Goal: Task Accomplishment & Management: Manage account settings

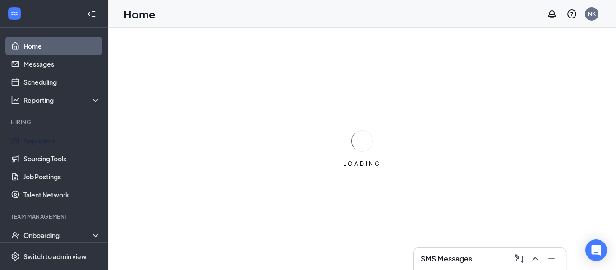
drag, startPoint x: 57, startPoint y: 142, endPoint x: 341, endPoint y: 8, distance: 313.3
click at [58, 141] on link "Applicants" at bounding box center [61, 141] width 77 height 18
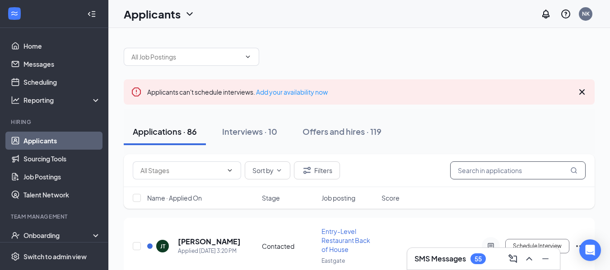
click at [507, 170] on input "text" at bounding box center [517, 171] width 135 height 18
paste input "Gustavo Giron"
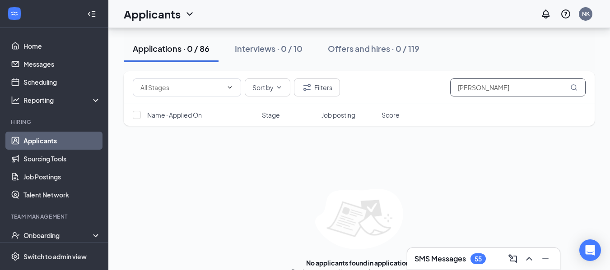
scroll to position [91, 0]
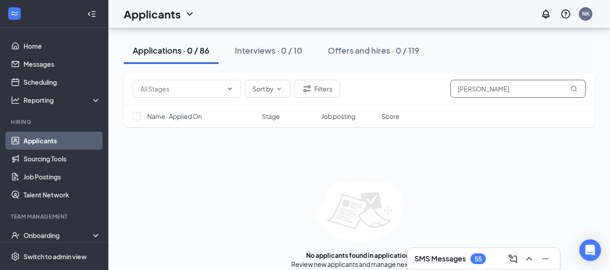
type input "[PERSON_NAME]"
click at [586, 13] on div "NK" at bounding box center [586, 14] width 8 height 8
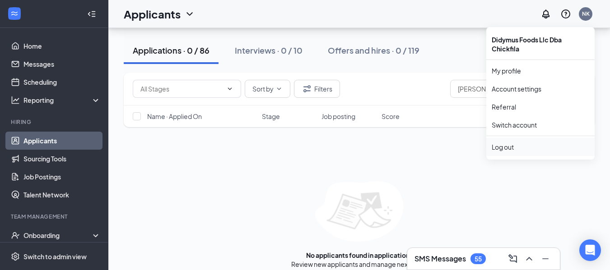
click at [532, 144] on div "Log out" at bounding box center [539, 147] width 97 height 9
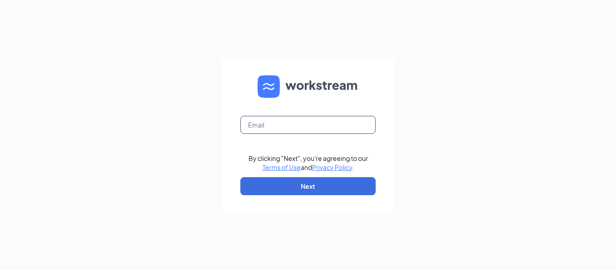
click at [342, 124] on input "text" at bounding box center [307, 125] width 135 height 18
type input "[PERSON_NAME][EMAIL_ADDRESS][PERSON_NAME][DOMAIN_NAME]"
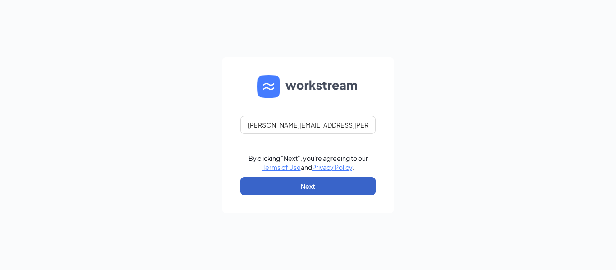
click at [320, 190] on button "Next" at bounding box center [307, 186] width 135 height 18
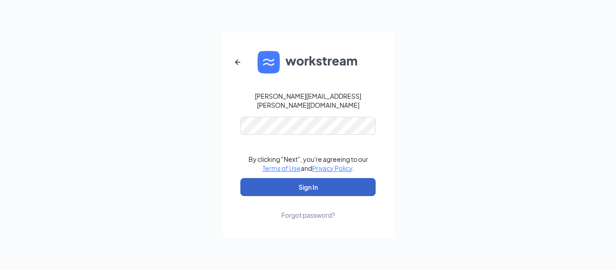
click at [295, 183] on button "Sign In" at bounding box center [307, 187] width 135 height 18
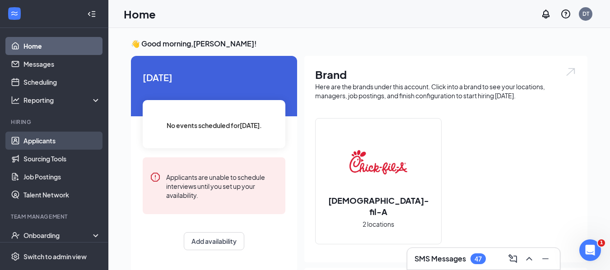
click at [64, 146] on link "Applicants" at bounding box center [61, 141] width 77 height 18
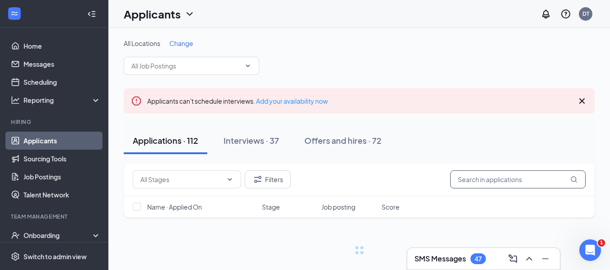
click at [480, 178] on input "text" at bounding box center [517, 180] width 135 height 18
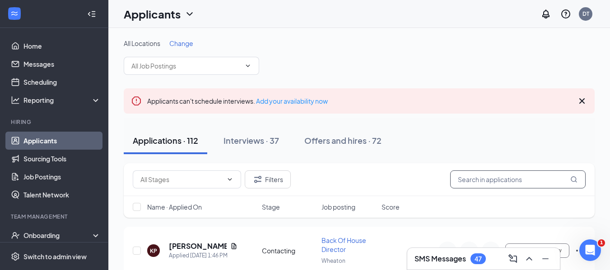
paste input "[PERSON_NAME]"
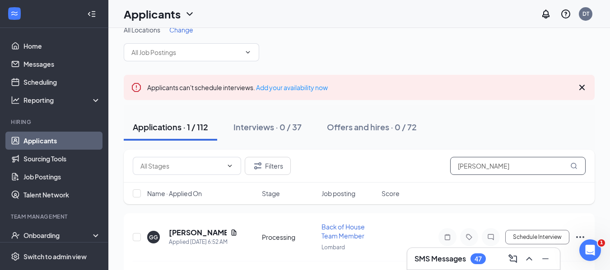
scroll to position [38, 0]
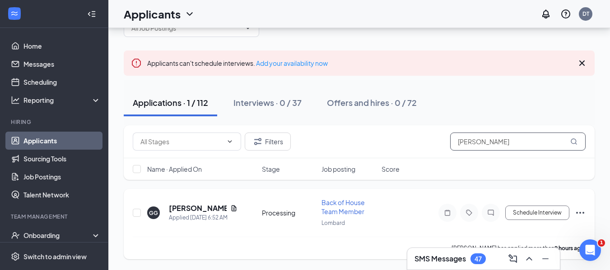
type input "[PERSON_NAME]"
click at [338, 209] on span "Back of House Team Member" at bounding box center [342, 207] width 43 height 17
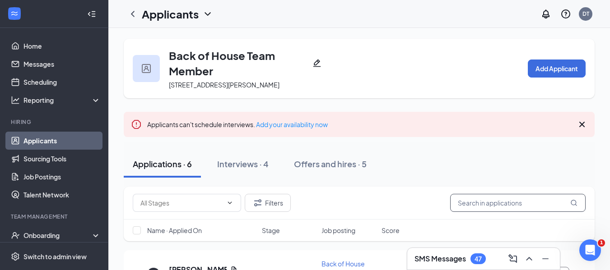
click at [465, 202] on input "text" at bounding box center [517, 203] width 135 height 18
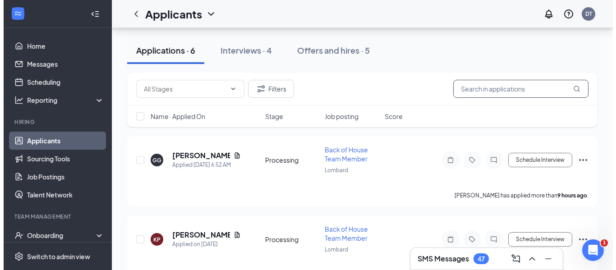
scroll to position [105, 0]
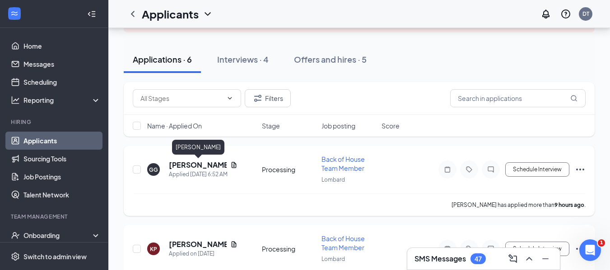
click at [194, 164] on h5 "[PERSON_NAME]" at bounding box center [198, 165] width 58 height 10
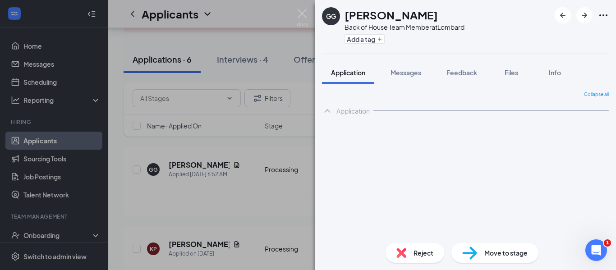
click at [464, 74] on span "Feedback" at bounding box center [462, 73] width 31 height 8
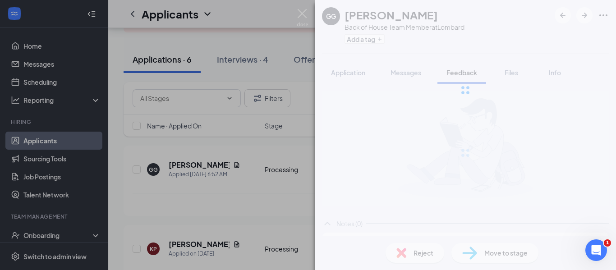
click at [445, 214] on div "[PERSON_NAME] Back of House Team Member at Lombard Add a tag Application Messag…" at bounding box center [465, 135] width 301 height 270
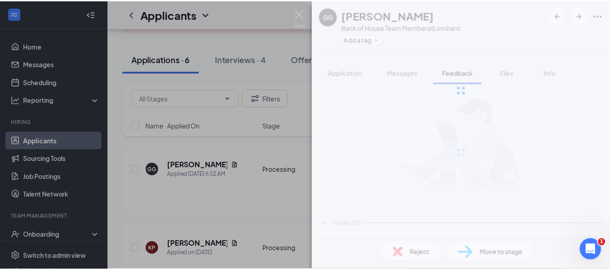
scroll to position [36, 0]
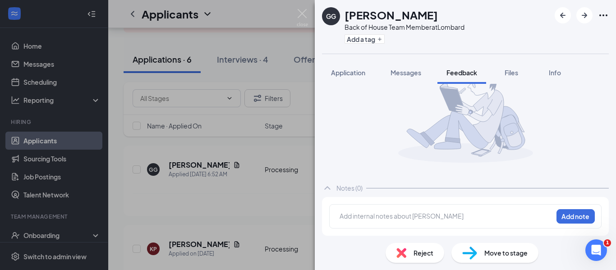
click at [434, 220] on div at bounding box center [446, 216] width 213 height 9
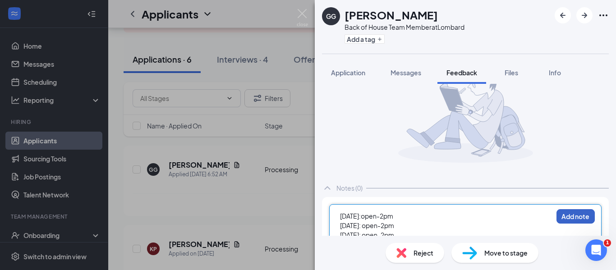
click at [566, 213] on button "Add note" at bounding box center [576, 216] width 38 height 14
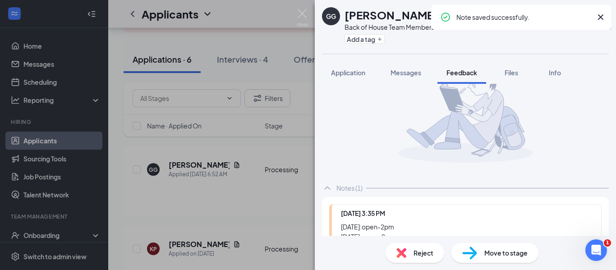
click at [305, 8] on div "[PERSON_NAME] Back of House Team Member at Lombard Add a tag Application Messag…" at bounding box center [308, 135] width 616 height 270
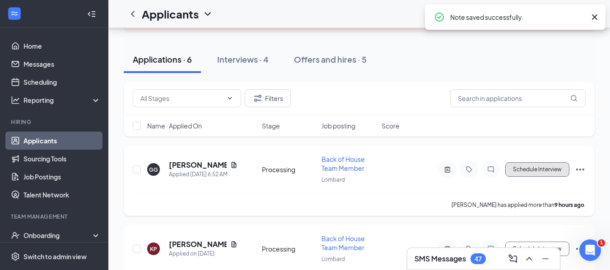
click at [554, 171] on button "Schedule Interview" at bounding box center [537, 169] width 64 height 14
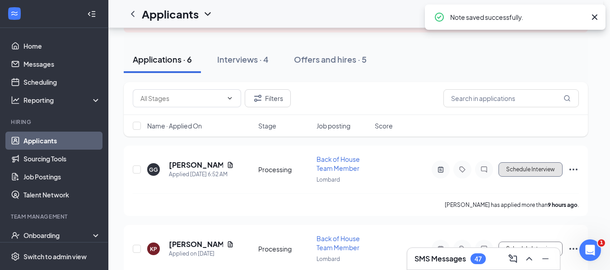
type input "Onsite Interview - English (next stage)"
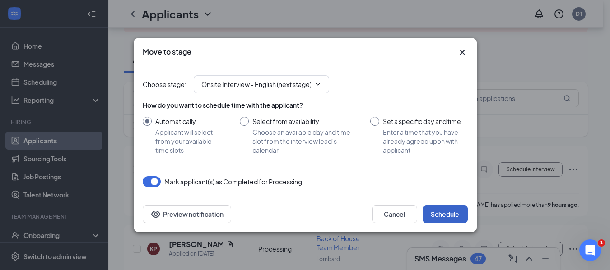
click at [445, 213] on button "Schedule" at bounding box center [444, 214] width 45 height 18
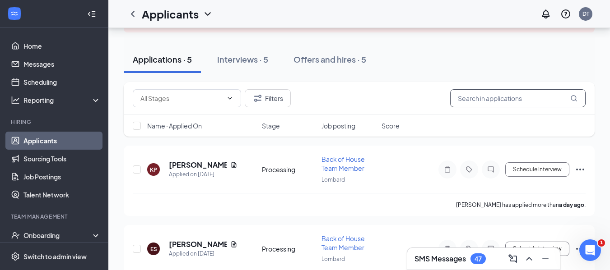
click at [525, 99] on input "text" at bounding box center [517, 98] width 135 height 18
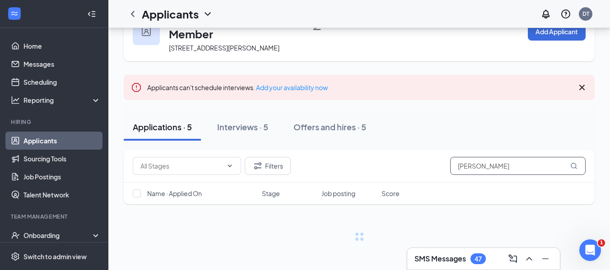
scroll to position [37, 0]
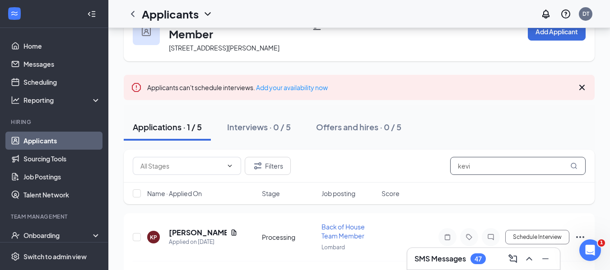
scroll to position [61, 0]
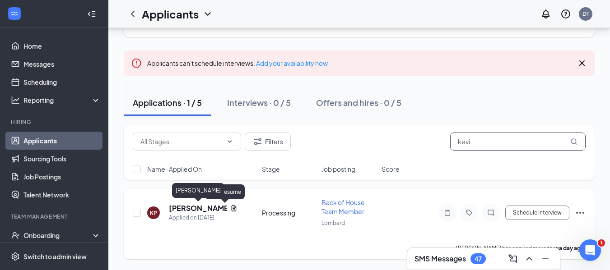
type input "kevi"
click at [190, 210] on h5 "[PERSON_NAME]" at bounding box center [198, 208] width 58 height 10
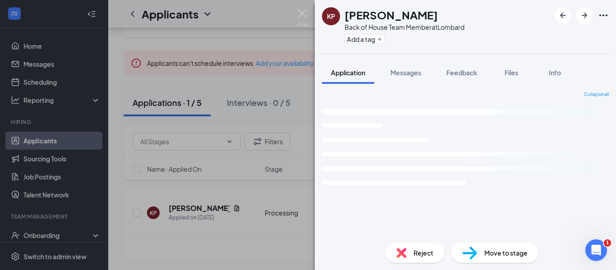
click at [307, 18] on img at bounding box center [302, 18] width 11 height 18
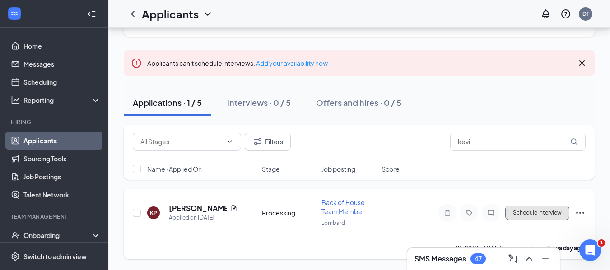
click at [542, 214] on button "Schedule Interview" at bounding box center [537, 213] width 64 height 14
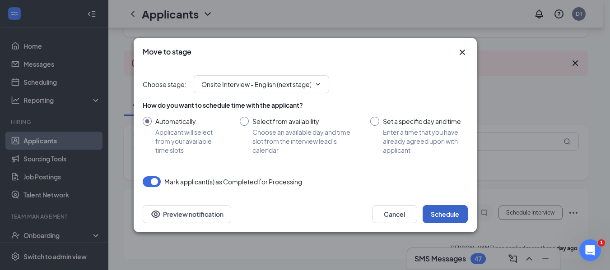
click at [451, 213] on button "Schedule" at bounding box center [444, 214] width 45 height 18
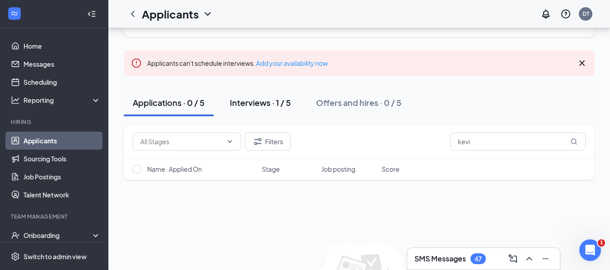
click at [243, 103] on div "Interviews · 1 / 5" at bounding box center [260, 102] width 61 height 11
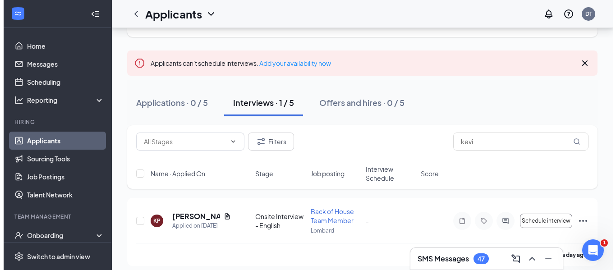
scroll to position [68, 0]
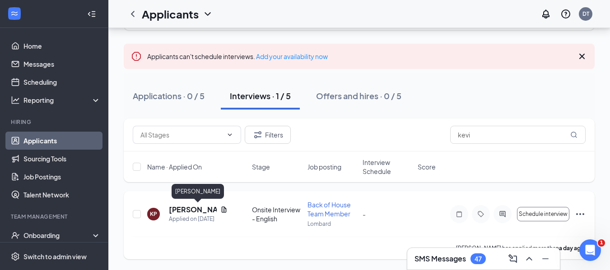
click at [182, 211] on h5 "[PERSON_NAME]" at bounding box center [193, 210] width 48 height 10
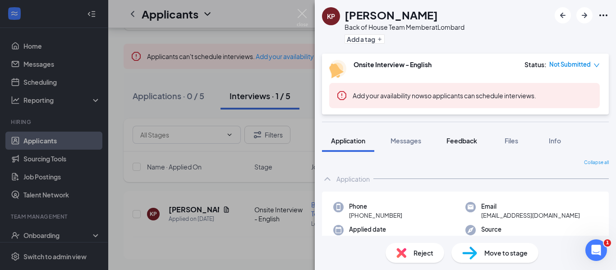
click at [466, 145] on button "Feedback" at bounding box center [462, 140] width 49 height 23
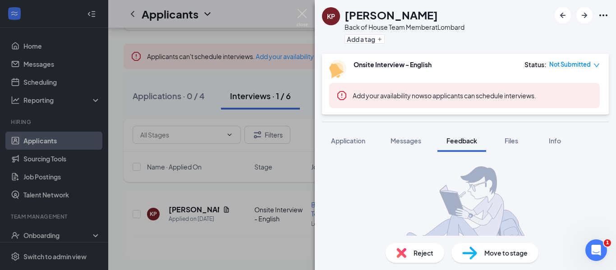
drag, startPoint x: 615, startPoint y: 171, endPoint x: 399, endPoint y: 199, distance: 217.2
click at [398, 202] on img at bounding box center [465, 216] width 135 height 100
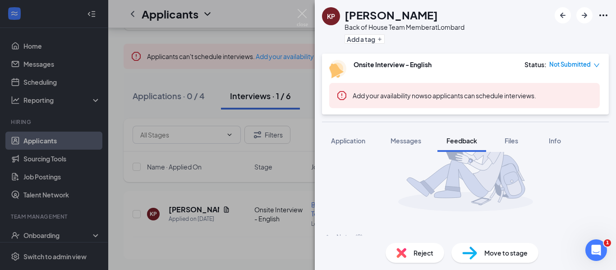
scroll to position [104, 0]
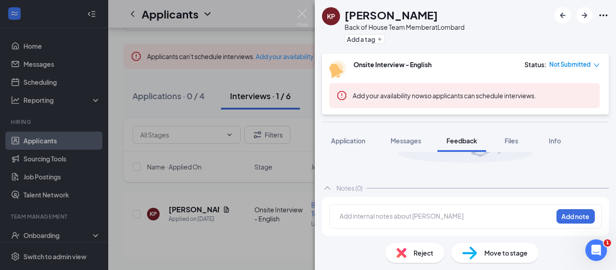
click at [471, 222] on div at bounding box center [446, 218] width 213 height 12
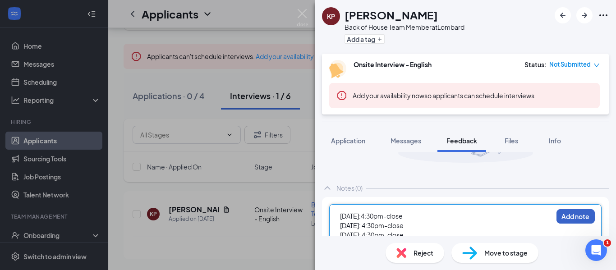
click at [572, 220] on button "Add note" at bounding box center [576, 216] width 38 height 14
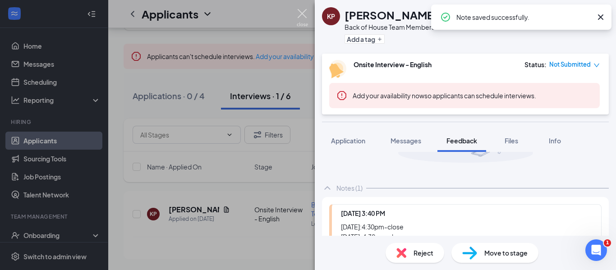
click at [302, 18] on img at bounding box center [302, 18] width 11 height 18
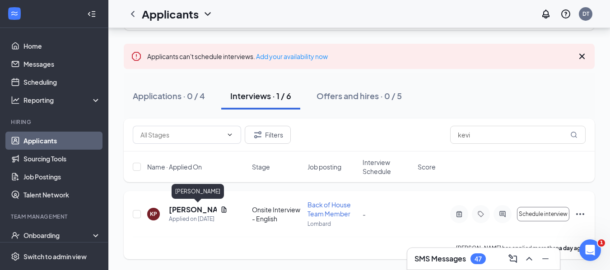
click at [182, 209] on h5 "[PERSON_NAME]" at bounding box center [193, 210] width 48 height 10
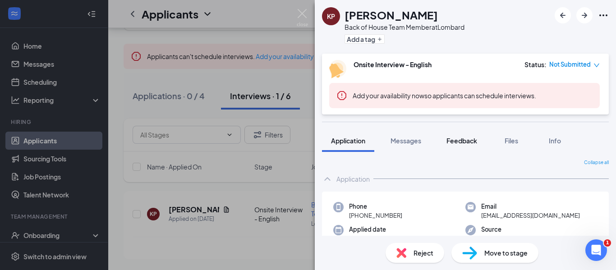
click at [468, 142] on span "Feedback" at bounding box center [462, 141] width 31 height 8
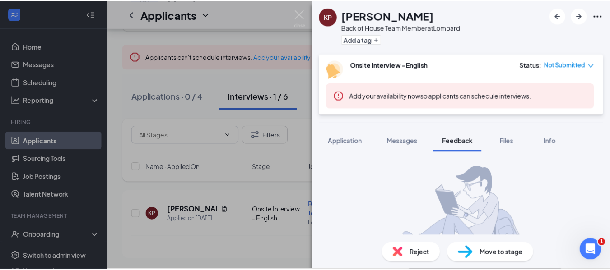
scroll to position [190, 0]
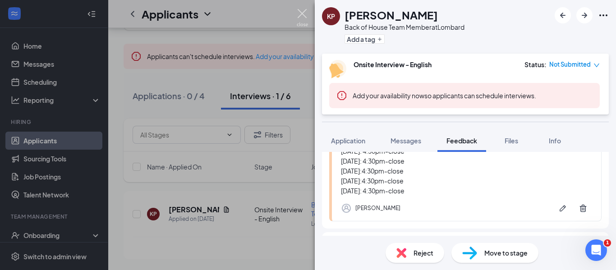
click at [301, 21] on img at bounding box center [302, 18] width 11 height 18
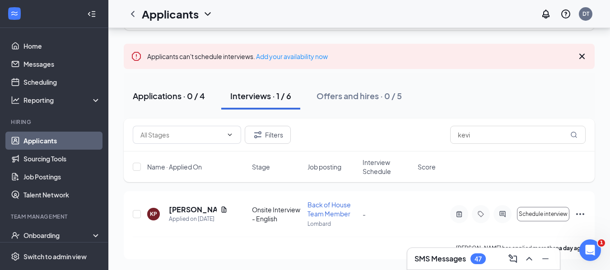
click at [191, 100] on div "Applications · 0 / 4" at bounding box center [169, 95] width 72 height 11
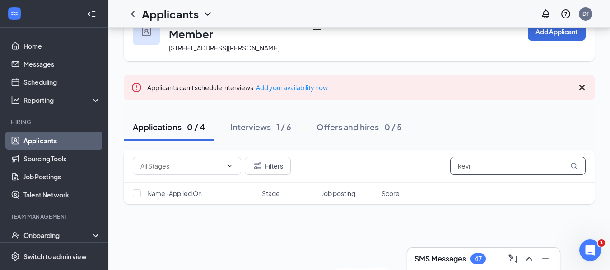
scroll to position [68, 0]
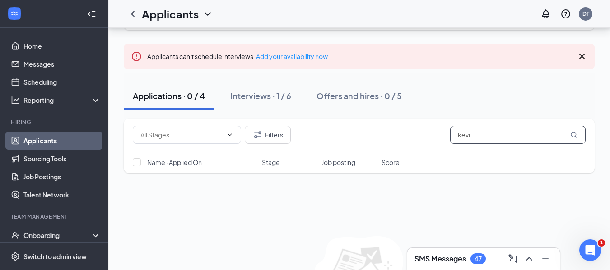
click at [482, 135] on input "kevi" at bounding box center [517, 135] width 135 height 18
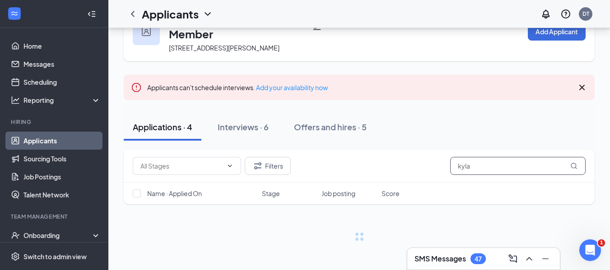
scroll to position [37, 0]
type input "kyla a"
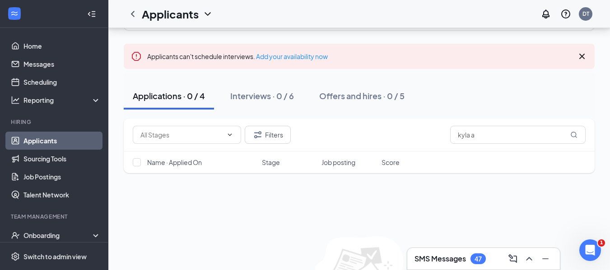
click at [54, 139] on link "Applicants" at bounding box center [61, 141] width 77 height 18
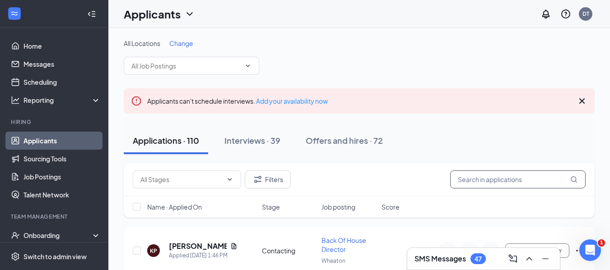
click at [481, 178] on input "text" at bounding box center [517, 180] width 135 height 18
type input "kyla"
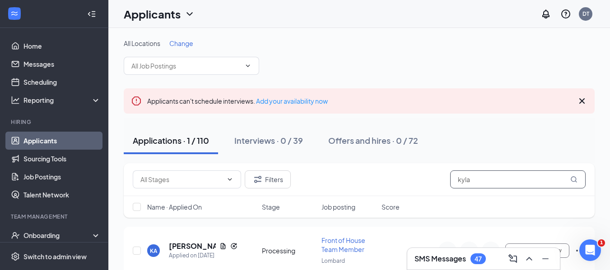
scroll to position [38, 0]
